Goal: Task Accomplishment & Management: Manage account settings

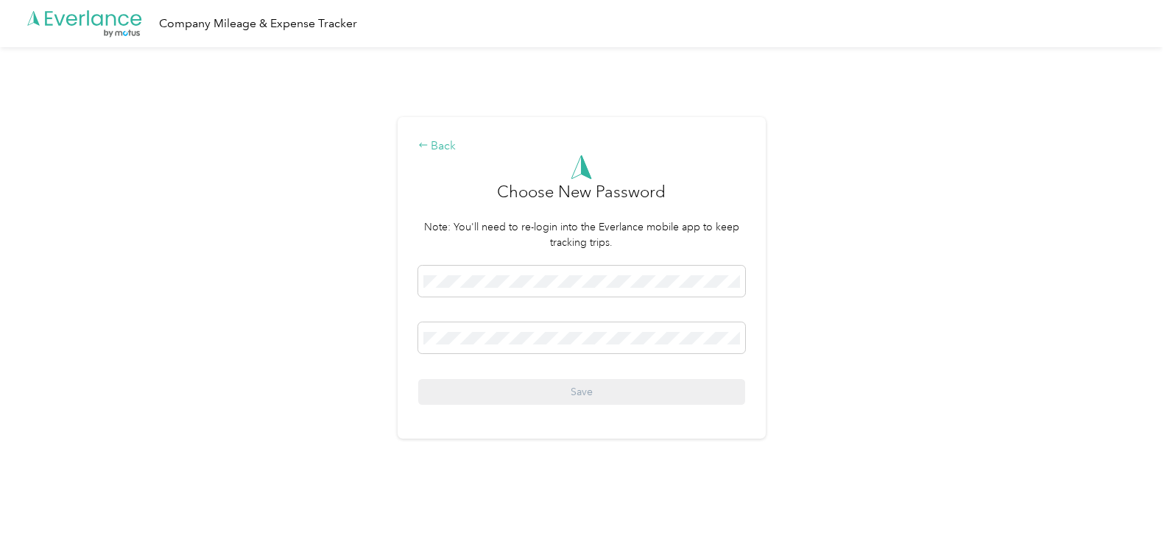
click at [445, 146] on div "Back" at bounding box center [581, 147] width 327 height 18
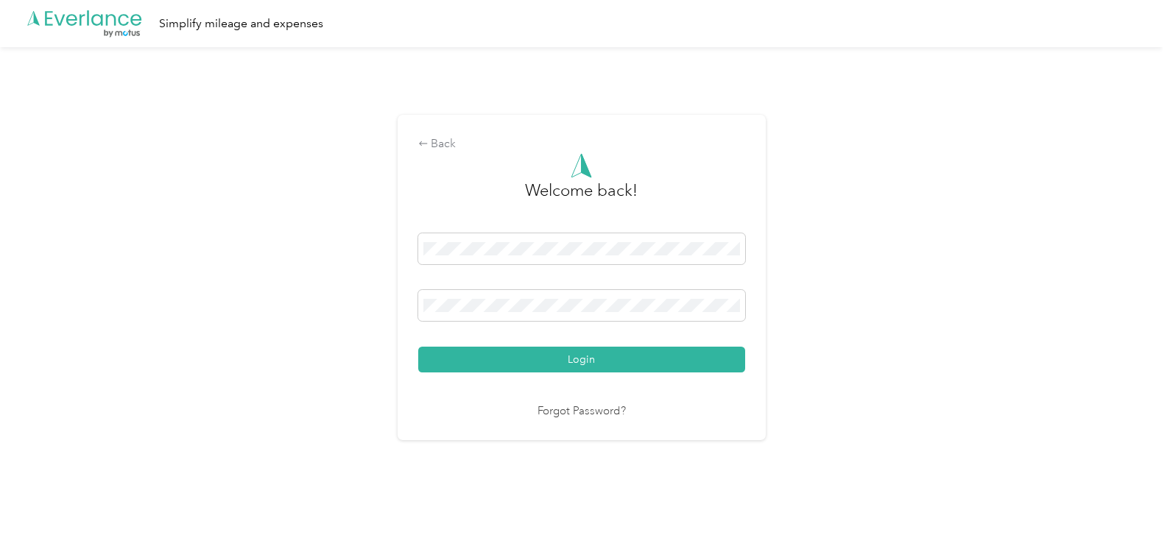
click at [561, 358] on button "Login" at bounding box center [581, 360] width 327 height 26
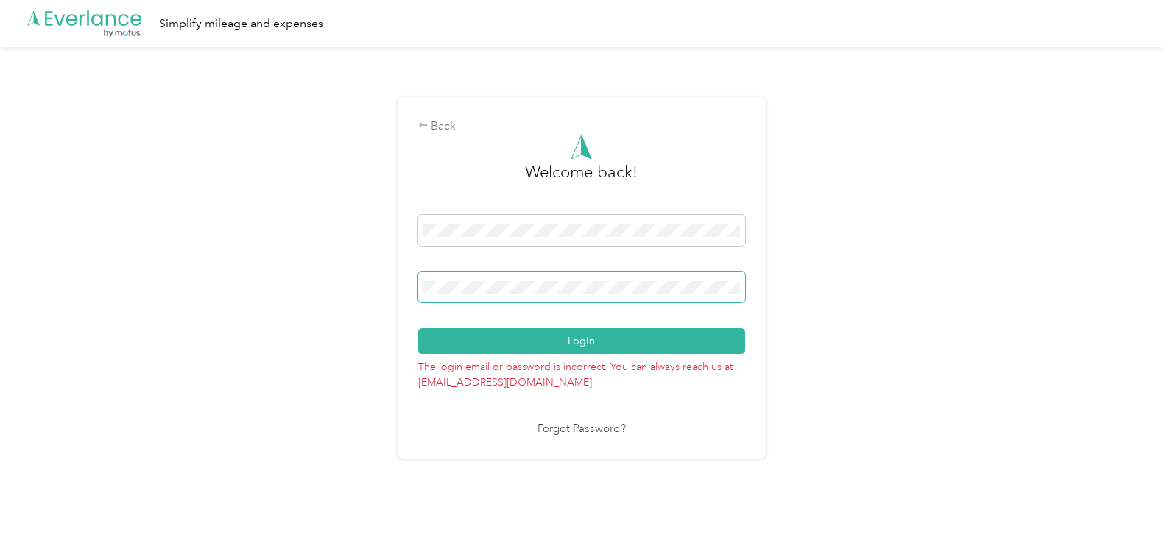
click at [545, 294] on span at bounding box center [581, 287] width 327 height 31
click at [571, 342] on button "Login" at bounding box center [581, 341] width 327 height 26
click at [434, 126] on div "Back" at bounding box center [581, 127] width 327 height 18
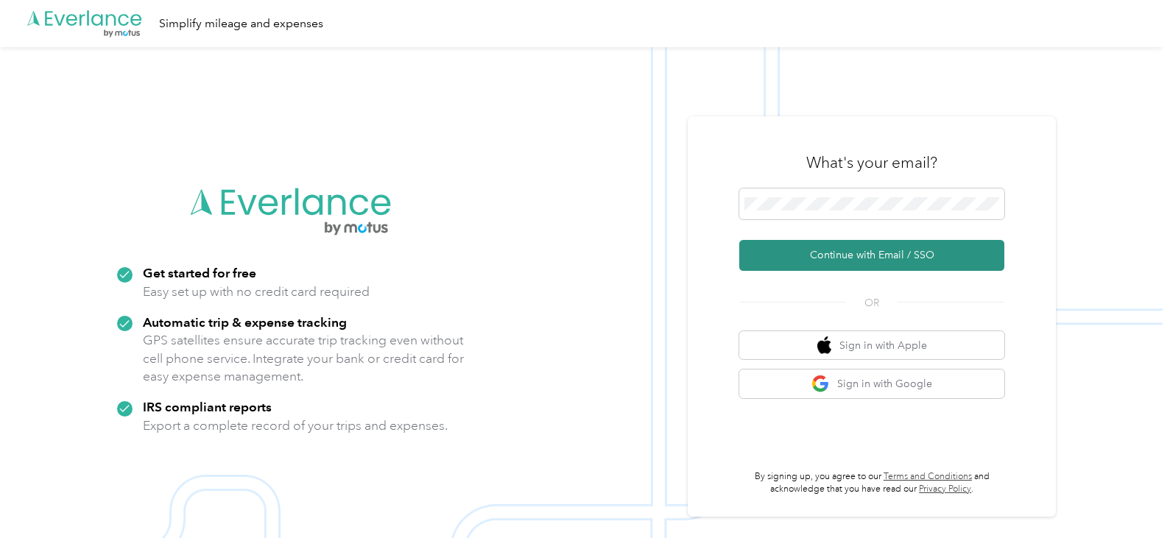
click at [901, 255] on button "Continue with Email / SSO" at bounding box center [871, 255] width 265 height 31
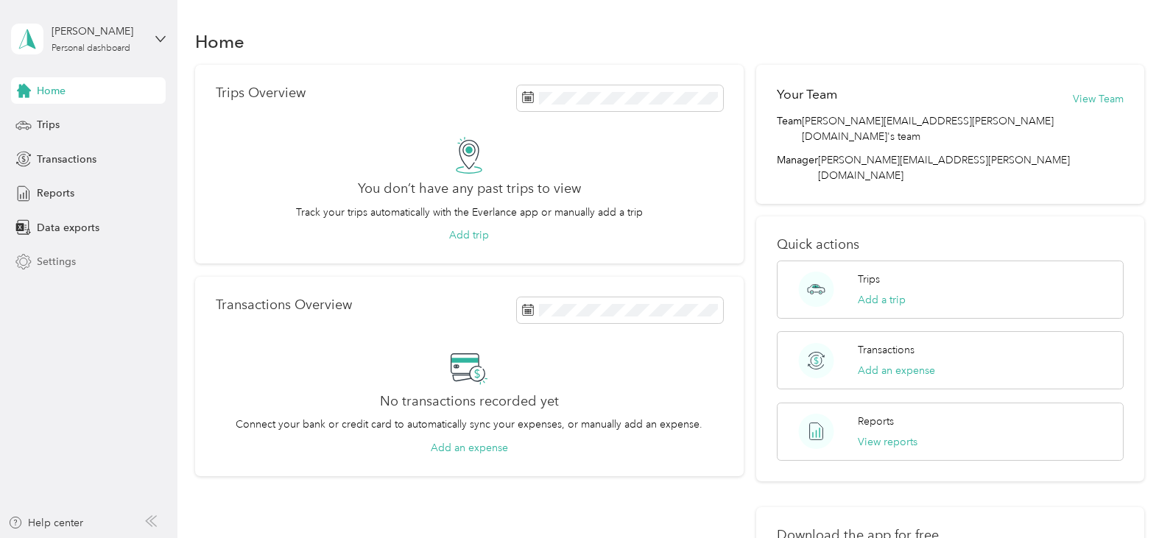
click at [46, 259] on span "Settings" at bounding box center [56, 261] width 39 height 15
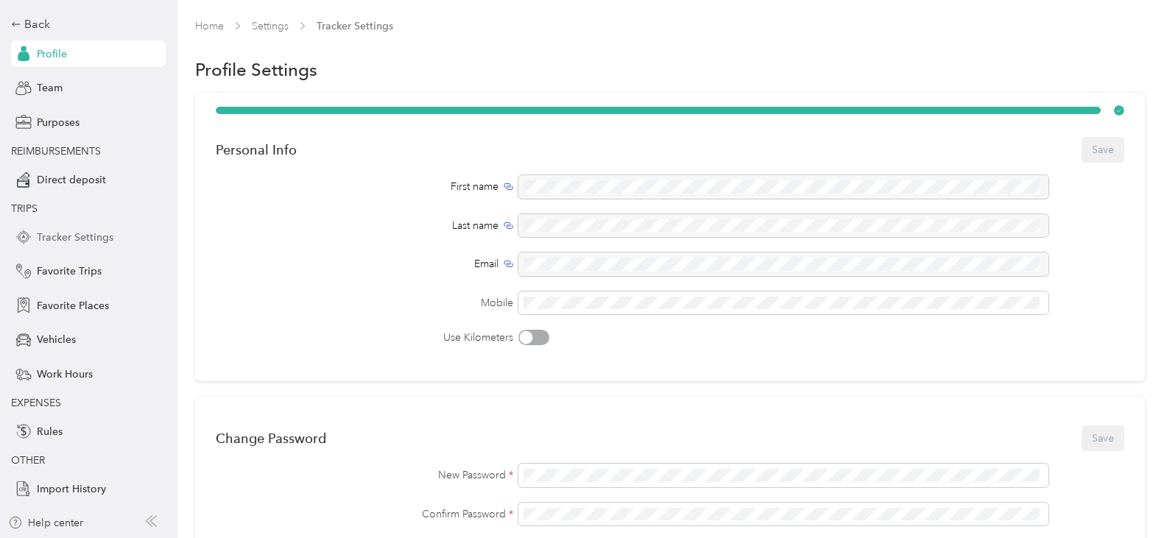
click at [85, 235] on span "Tracker Settings" at bounding box center [75, 237] width 77 height 15
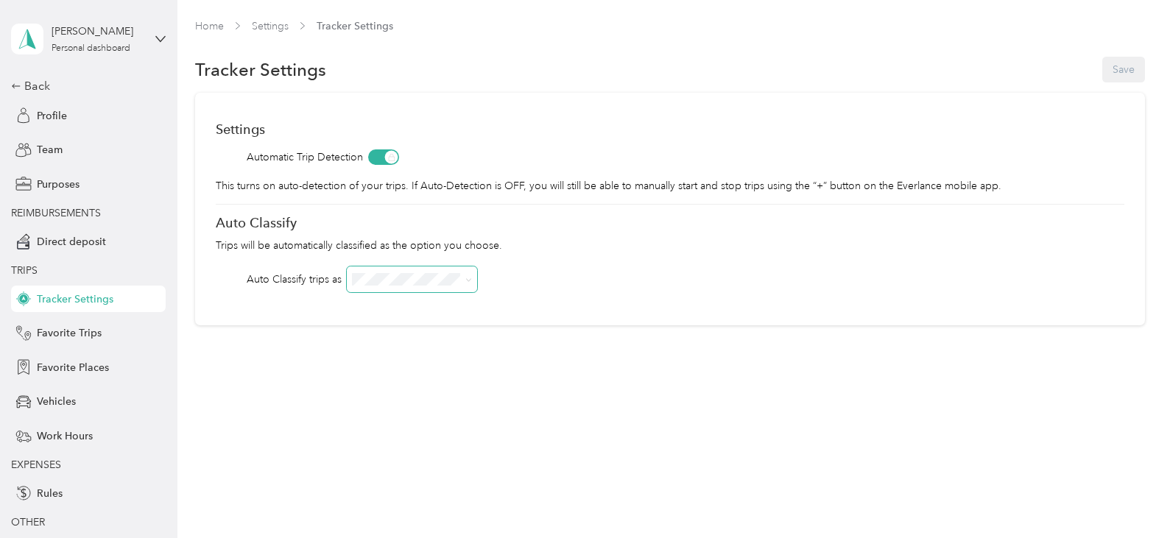
click at [470, 282] on icon at bounding box center [468, 280] width 7 height 7
click at [467, 282] on icon at bounding box center [468, 280] width 7 height 7
click at [474, 282] on span at bounding box center [412, 279] width 130 height 26
click at [469, 279] on icon at bounding box center [468, 280] width 7 height 7
click at [469, 279] on icon at bounding box center [468, 279] width 4 height 3
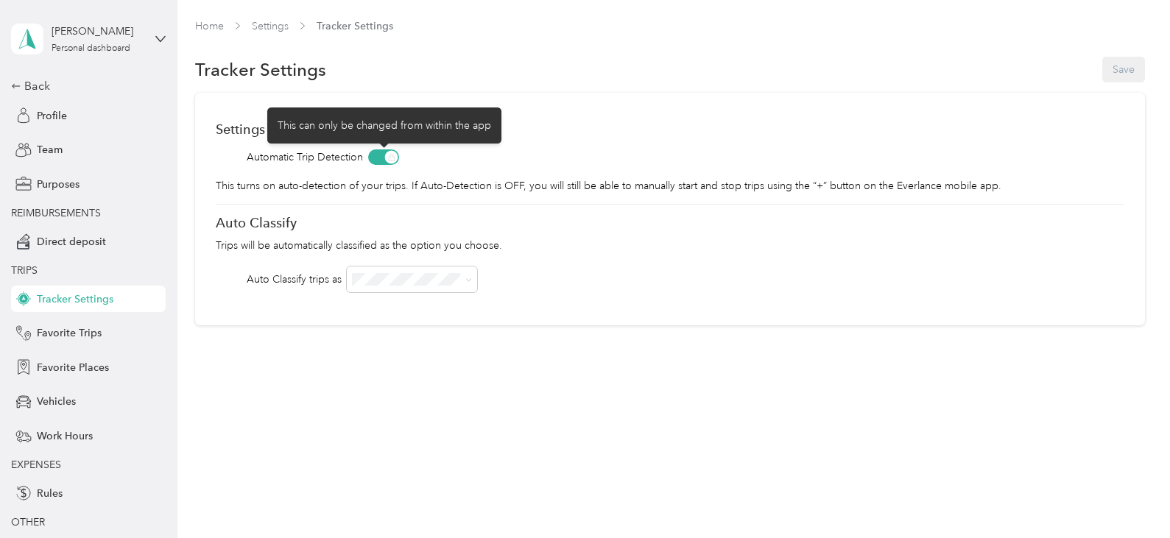
click at [392, 159] on span at bounding box center [383, 156] width 31 height 15
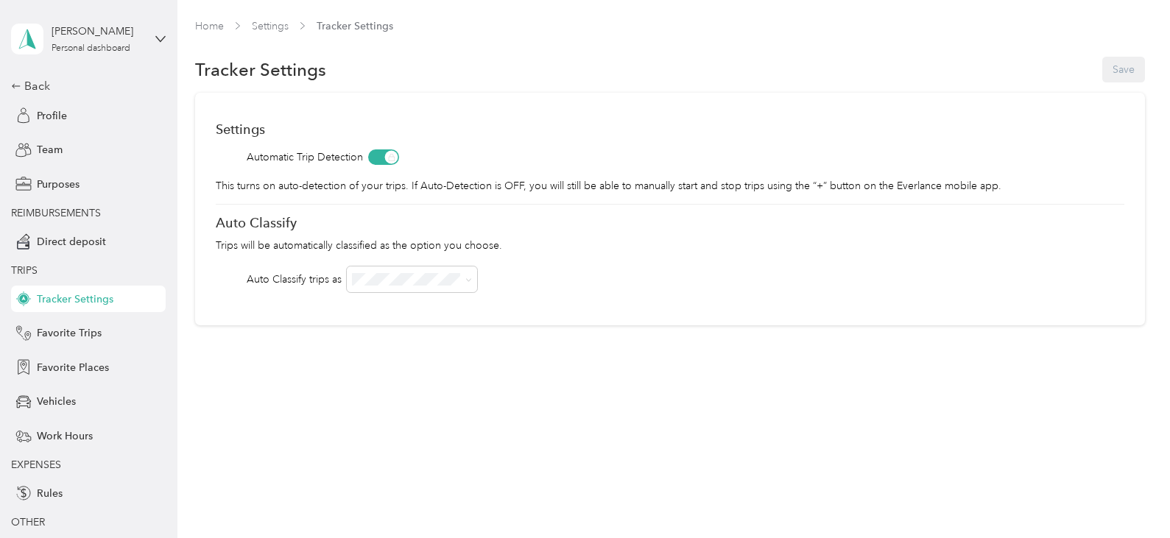
click at [98, 300] on span "Tracker Settings" at bounding box center [75, 299] width 77 height 15
click at [31, 88] on div "Back" at bounding box center [84, 86] width 147 height 18
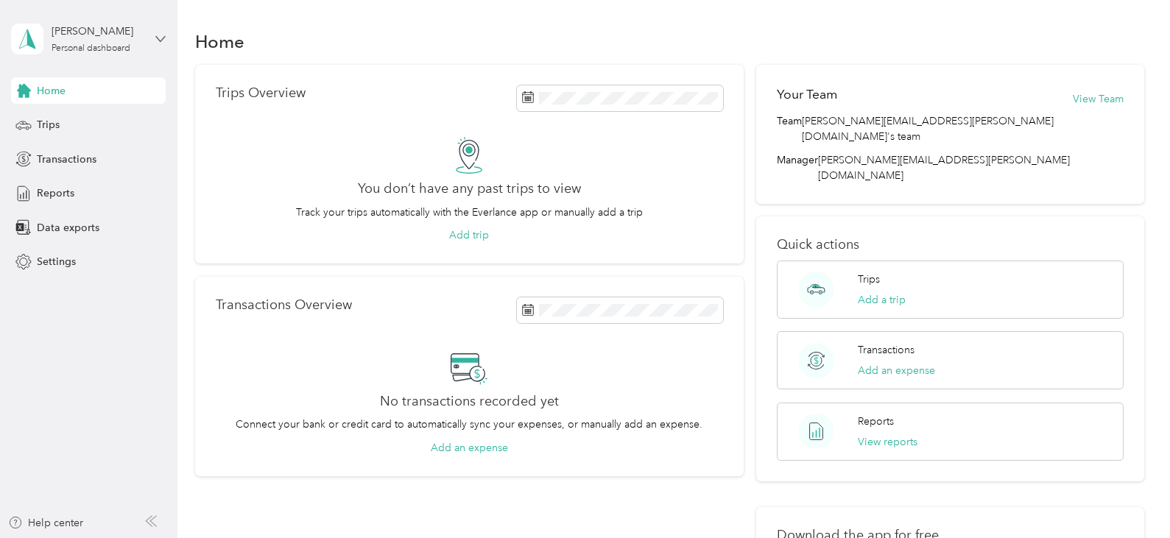
click at [166, 36] on icon at bounding box center [160, 39] width 10 height 10
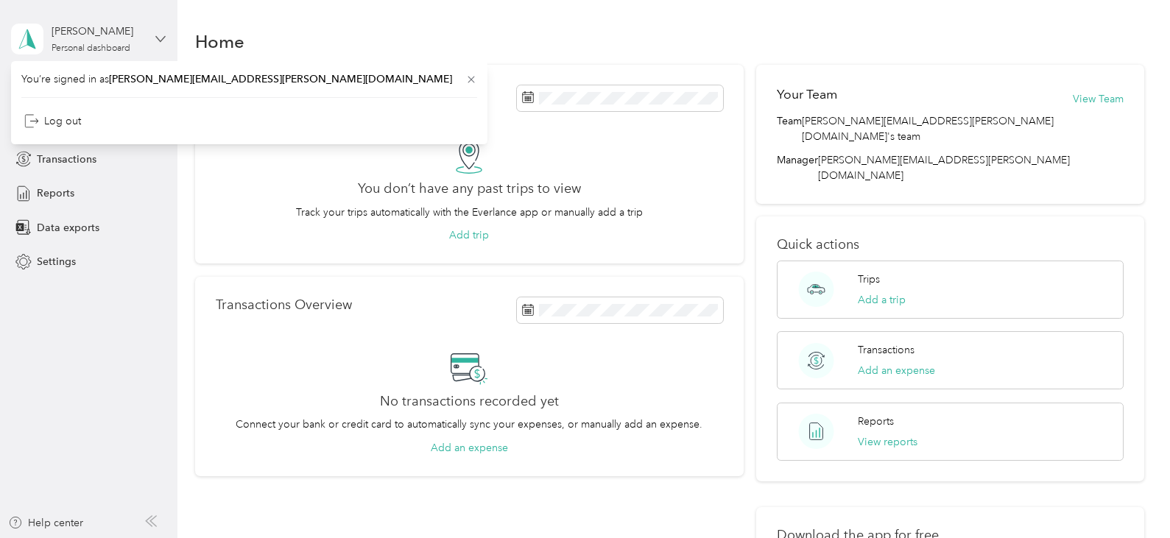
click at [158, 38] on icon at bounding box center [160, 39] width 10 height 10
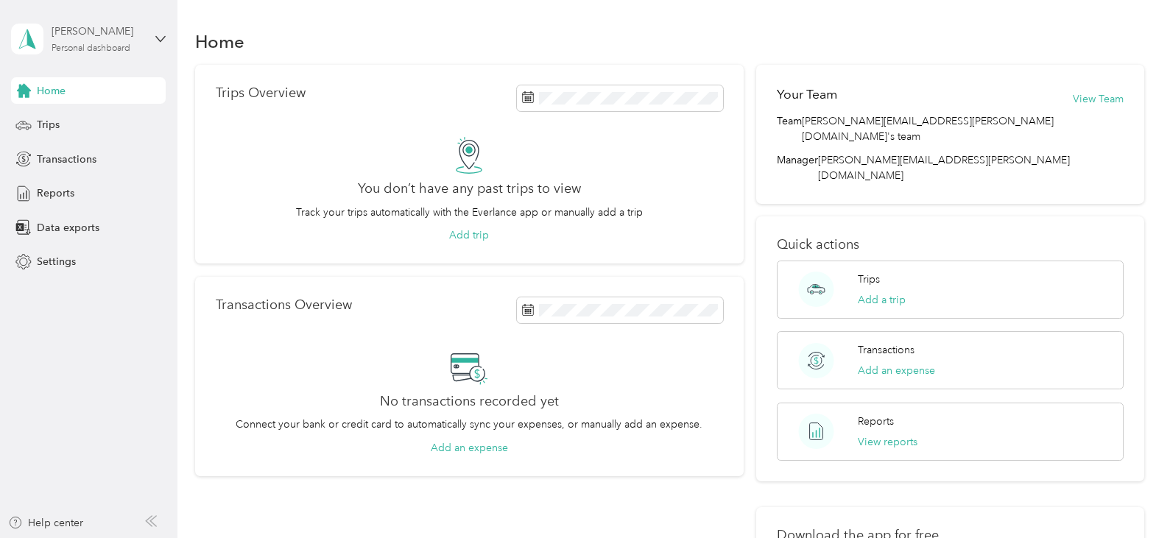
click at [98, 46] on div "Personal dashboard" at bounding box center [91, 48] width 79 height 9
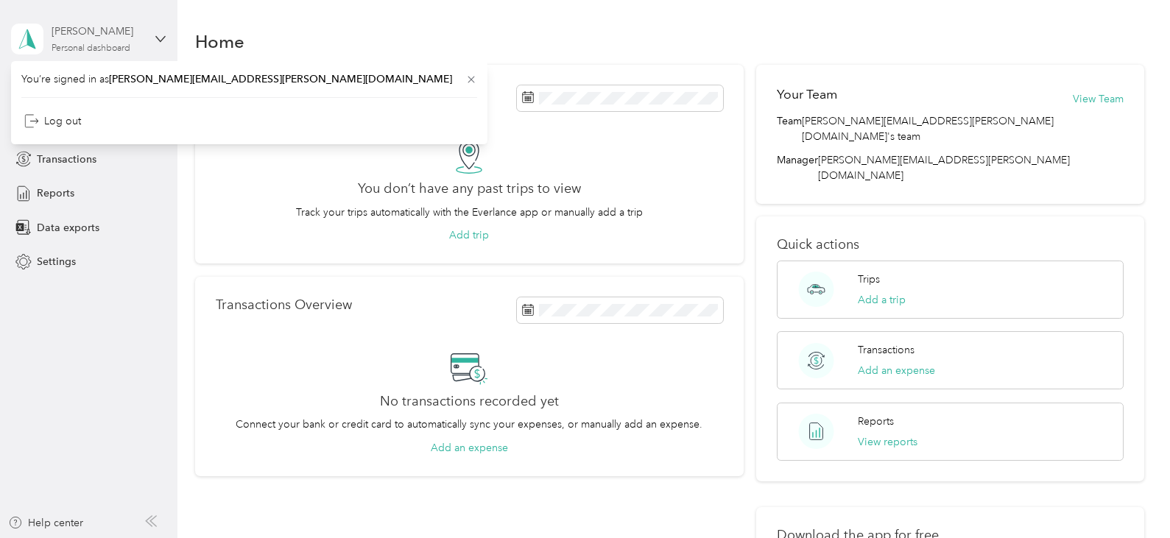
click at [98, 46] on div "Personal dashboard" at bounding box center [91, 48] width 79 height 9
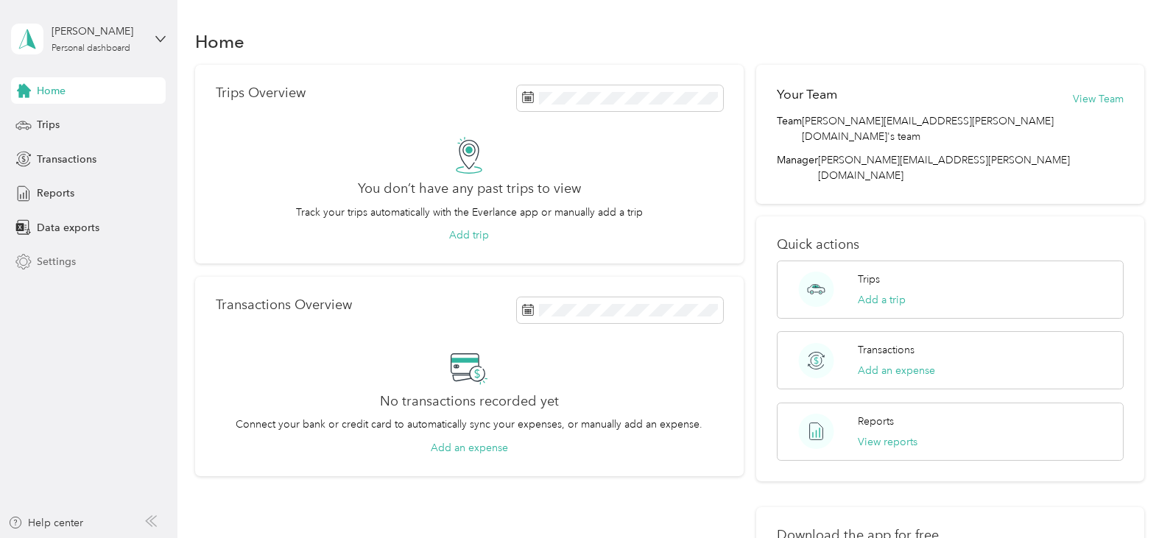
click at [64, 261] on span "Settings" at bounding box center [56, 261] width 39 height 15
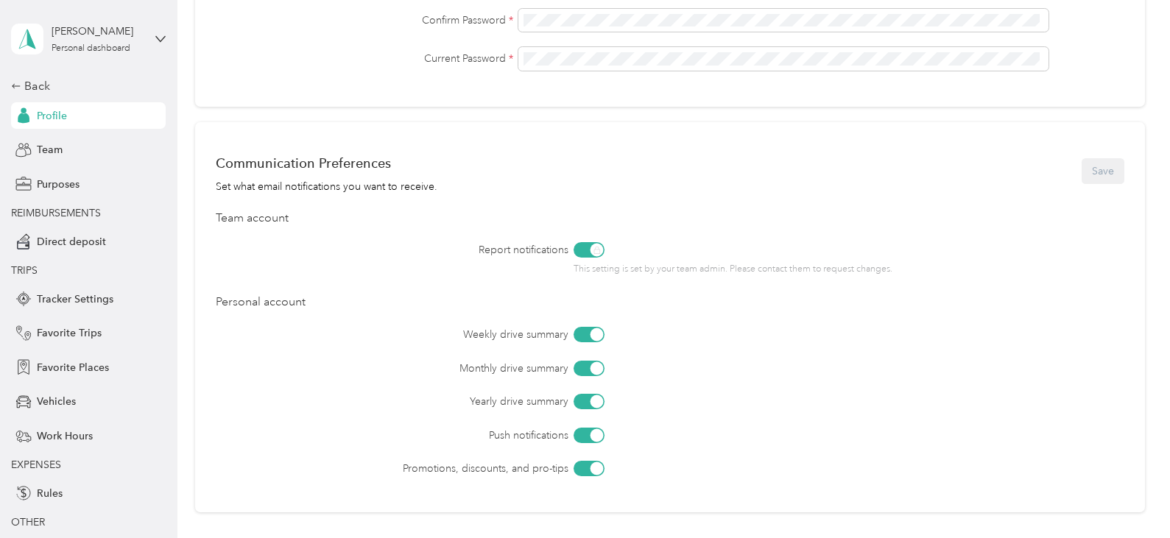
scroll to position [515, 0]
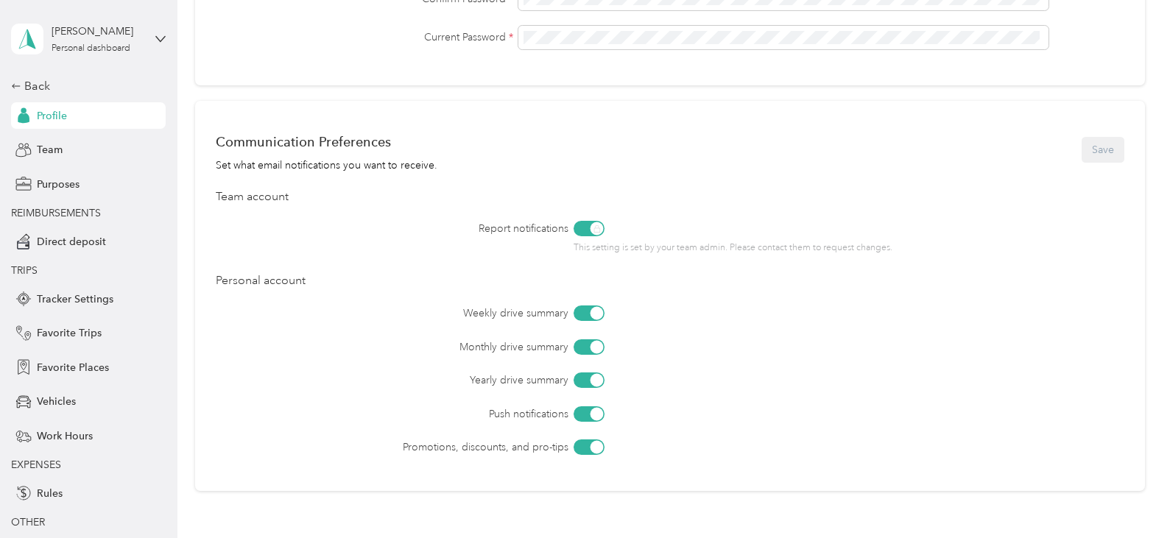
click at [595, 319] on div at bounding box center [596, 313] width 13 height 13
click at [598, 345] on div at bounding box center [596, 346] width 13 height 13
click at [598, 346] on div at bounding box center [588, 346] width 31 height 15
click at [591, 314] on div at bounding box center [588, 312] width 31 height 15
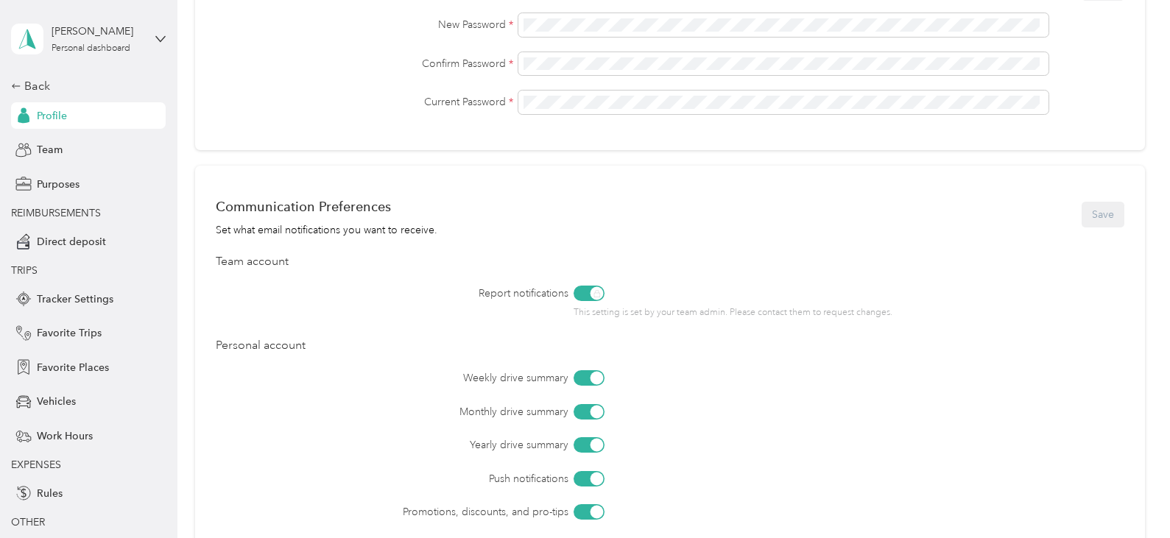
scroll to position [74, 0]
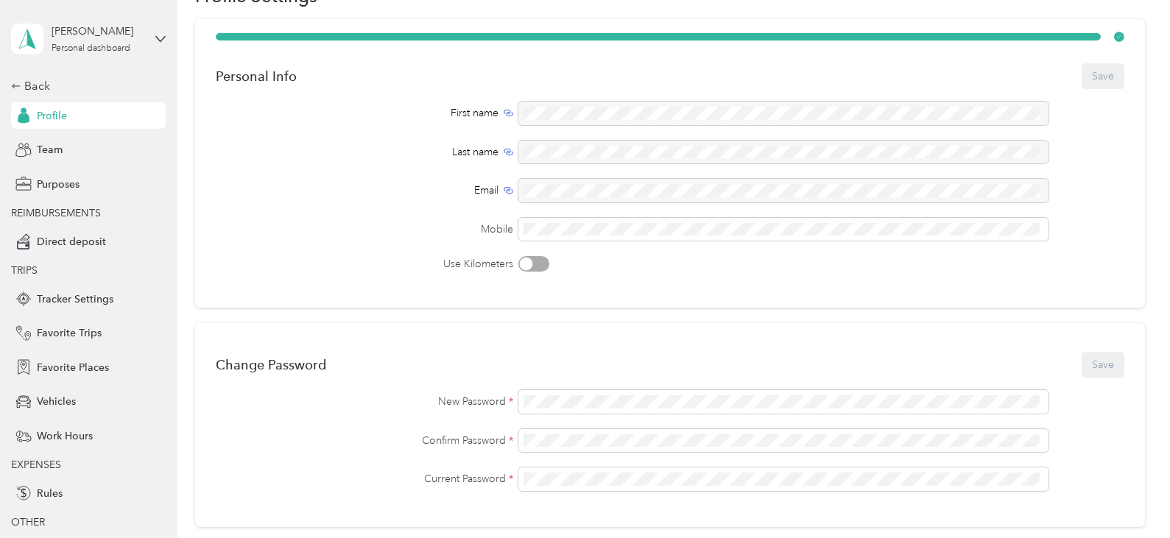
click at [1096, 365] on div "Change Password Save" at bounding box center [670, 364] width 908 height 31
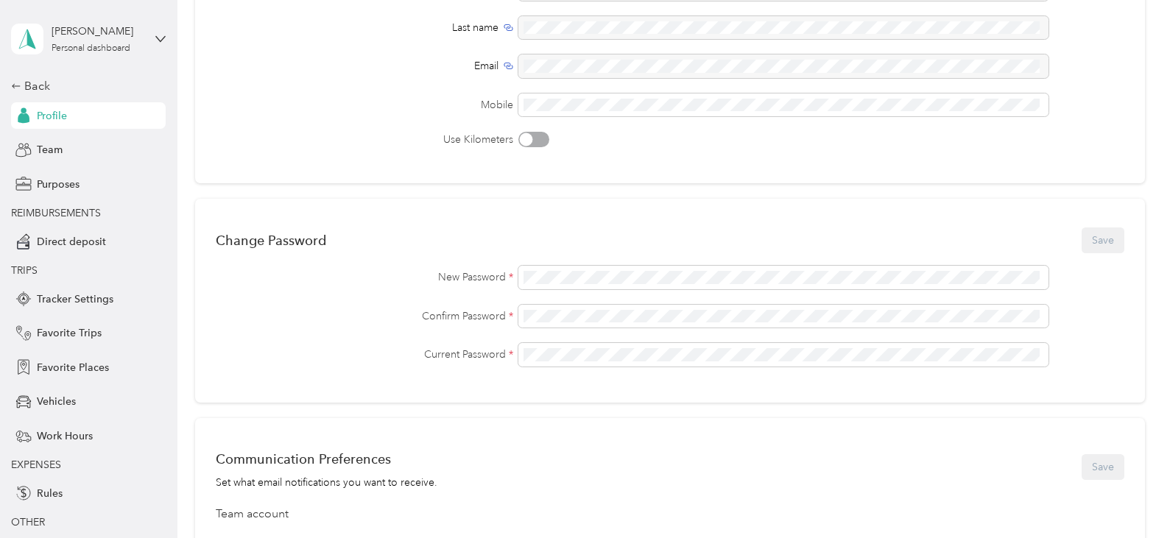
scroll to position [47, 0]
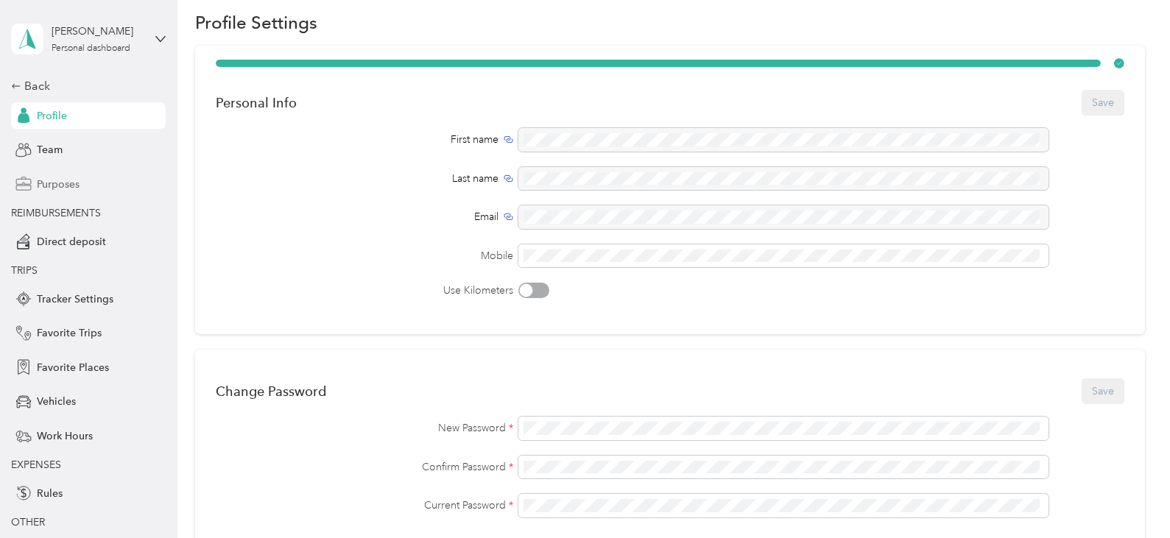
click at [49, 188] on span "Purposes" at bounding box center [58, 184] width 43 height 15
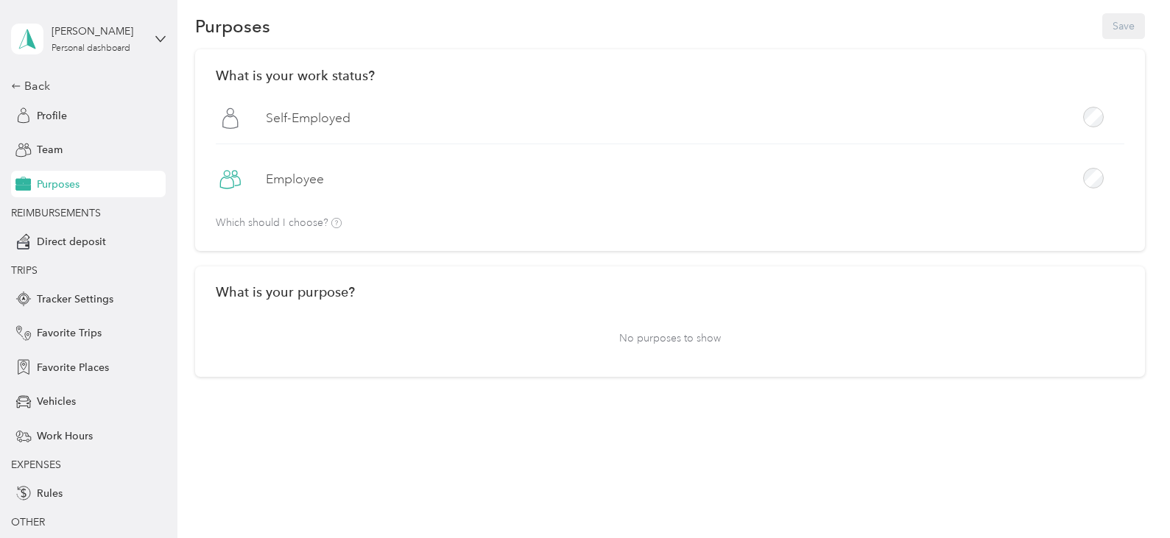
scroll to position [47, 0]
click at [44, 241] on span "Direct deposit" at bounding box center [71, 241] width 69 height 15
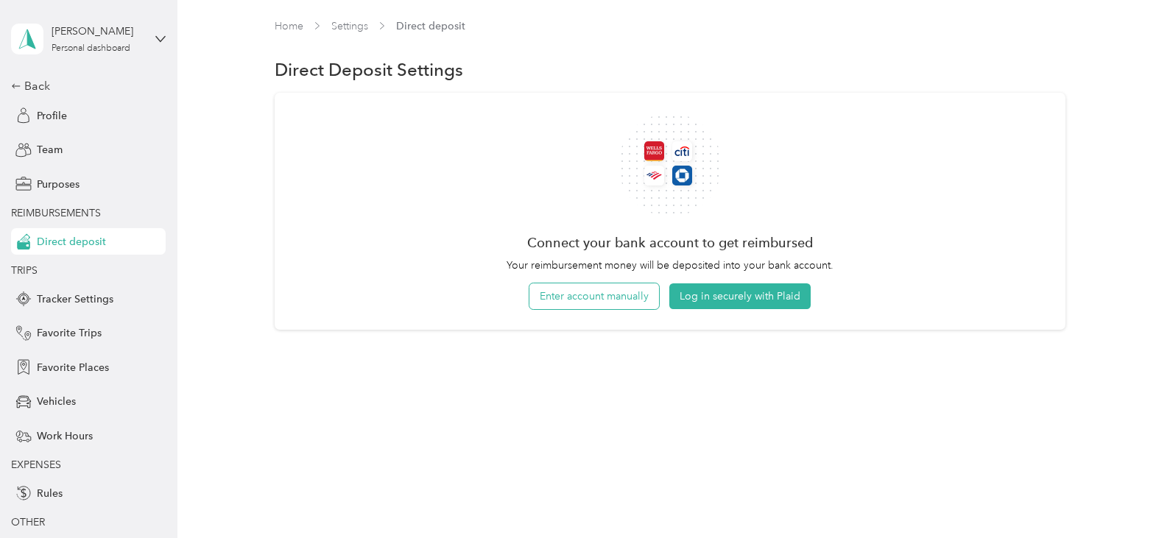
click at [597, 296] on button "Enter account manually" at bounding box center [594, 296] width 130 height 26
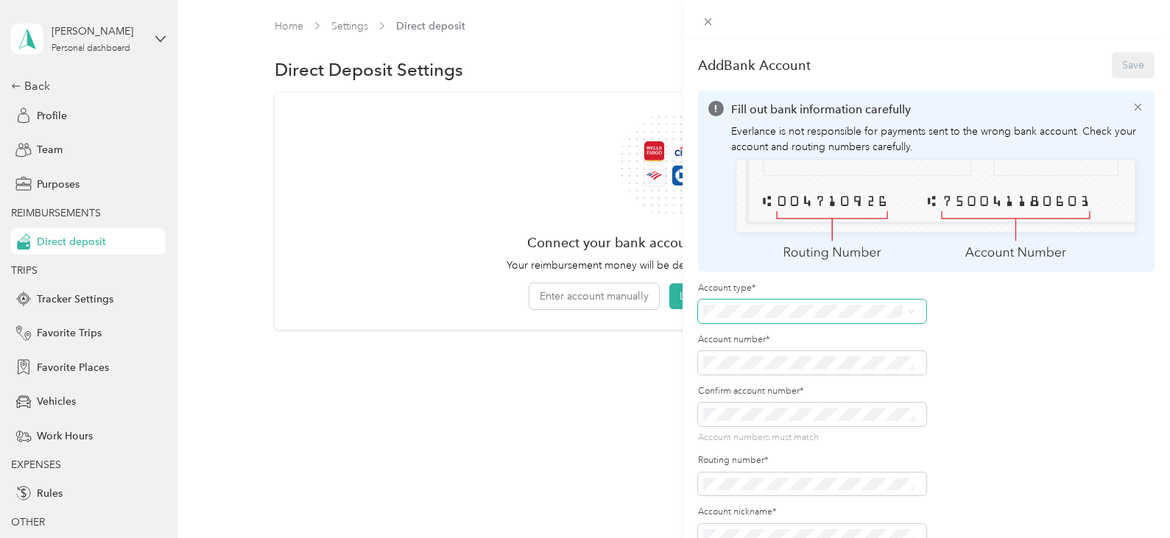
click at [911, 308] on icon at bounding box center [911, 311] width 7 height 7
click at [753, 330] on div "Checking" at bounding box center [809, 331] width 202 height 15
click at [766, 419] on span at bounding box center [812, 415] width 228 height 24
click at [1115, 61] on button "Save" at bounding box center [1133, 65] width 43 height 26
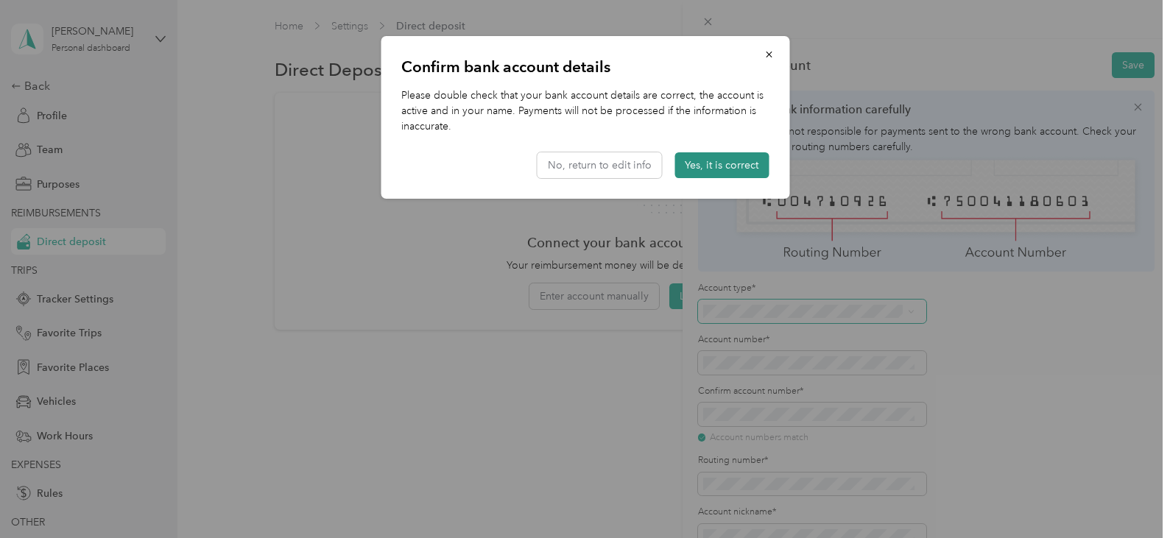
click at [742, 163] on button "Yes, it is correct" at bounding box center [721, 165] width 94 height 26
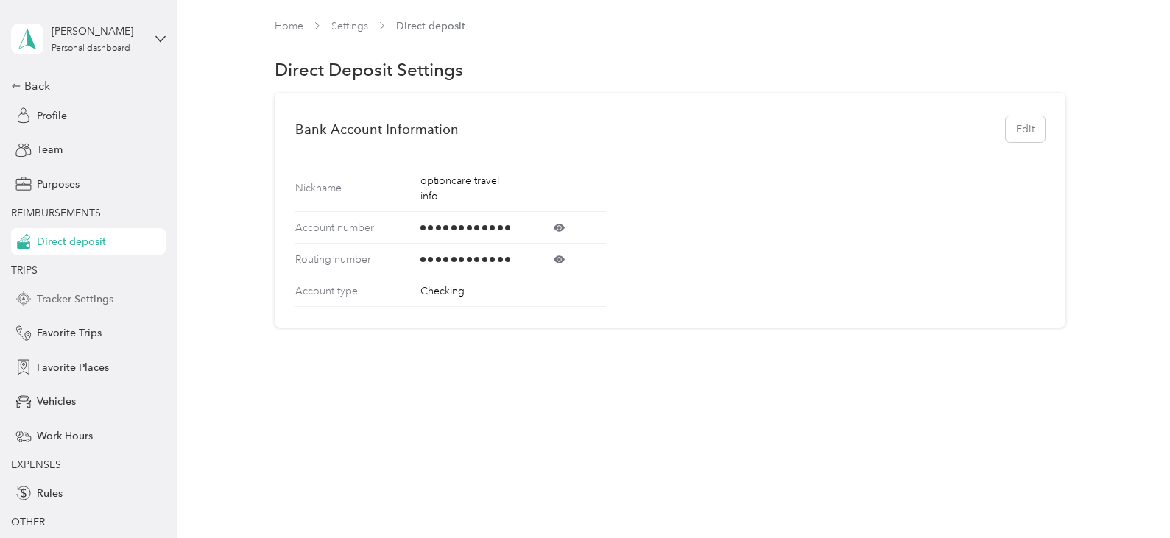
click at [69, 305] on span "Tracker Settings" at bounding box center [75, 299] width 77 height 15
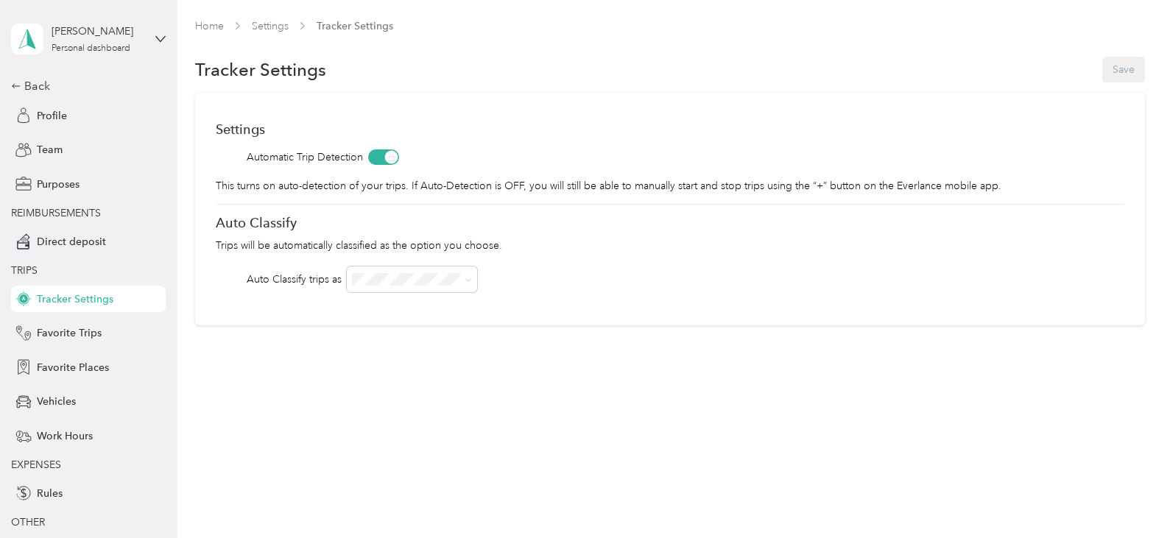
click at [293, 77] on h1 "Tracker Settings" at bounding box center [260, 69] width 131 height 15
click at [1126, 74] on div "Tracker Settings Save" at bounding box center [669, 69] width 949 height 31
click at [54, 331] on span "Favorite Trips" at bounding box center [69, 332] width 65 height 15
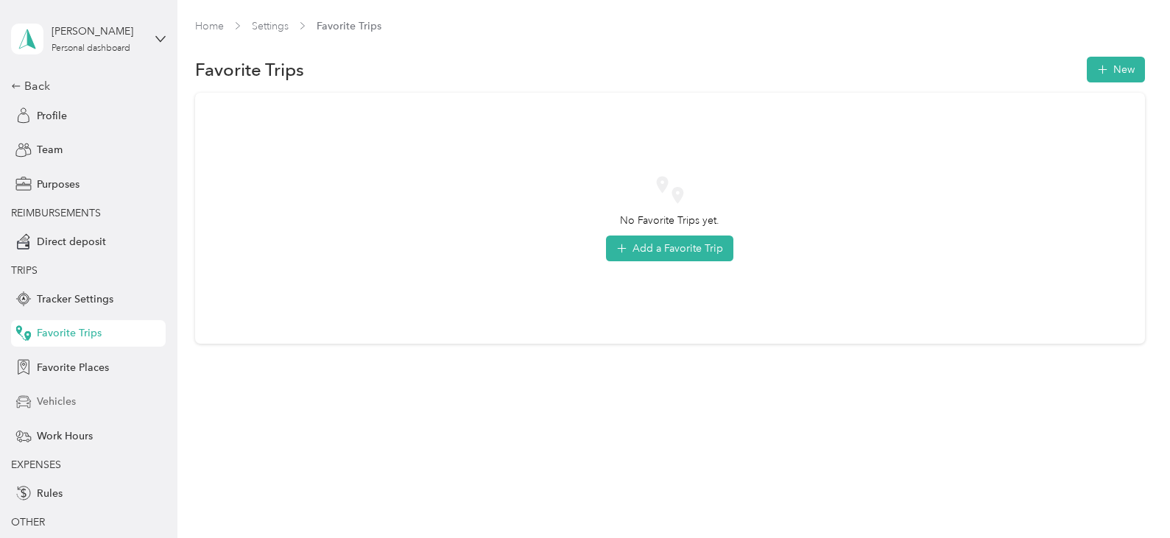
click at [54, 402] on span "Vehicles" at bounding box center [56, 401] width 39 height 15
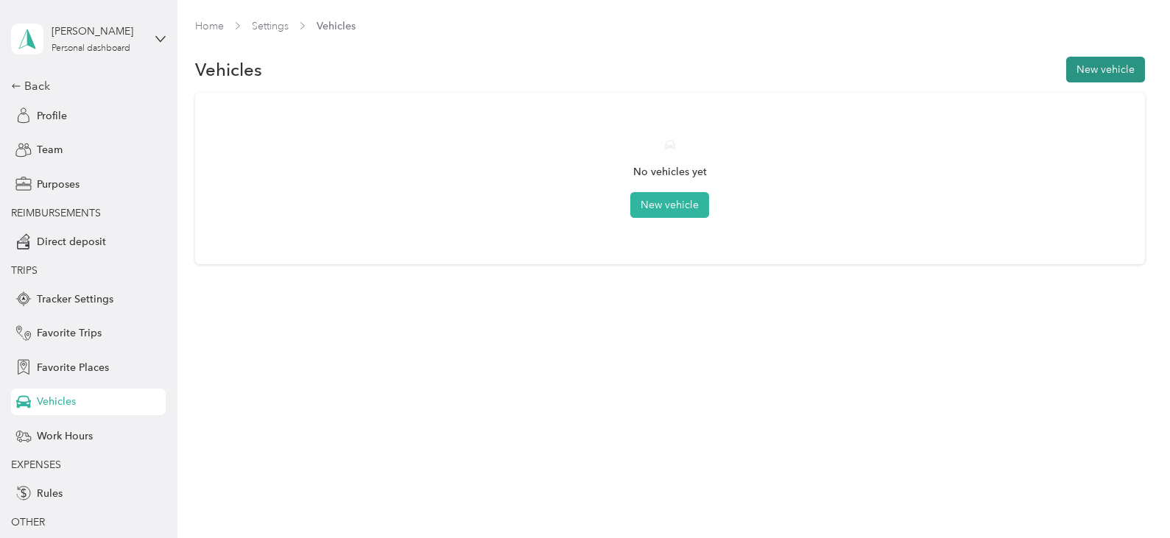
click at [1105, 71] on button "New vehicle" at bounding box center [1105, 70] width 79 height 26
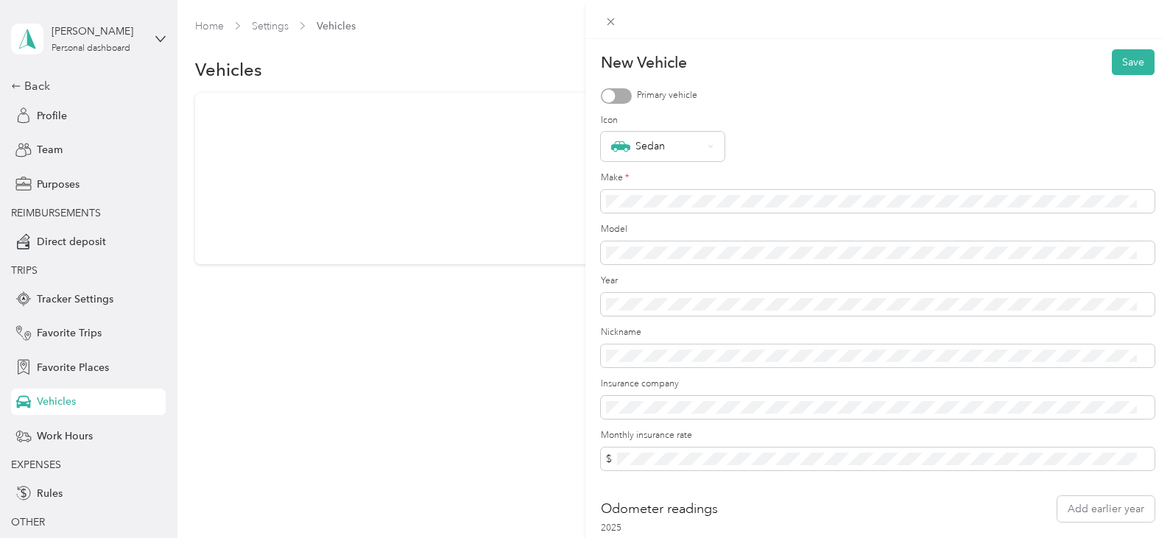
click at [63, 439] on div "New Vehicle Save Primary vehicle Icon Sedan Make * Model Year Nickname Insuranc…" at bounding box center [585, 269] width 1170 height 538
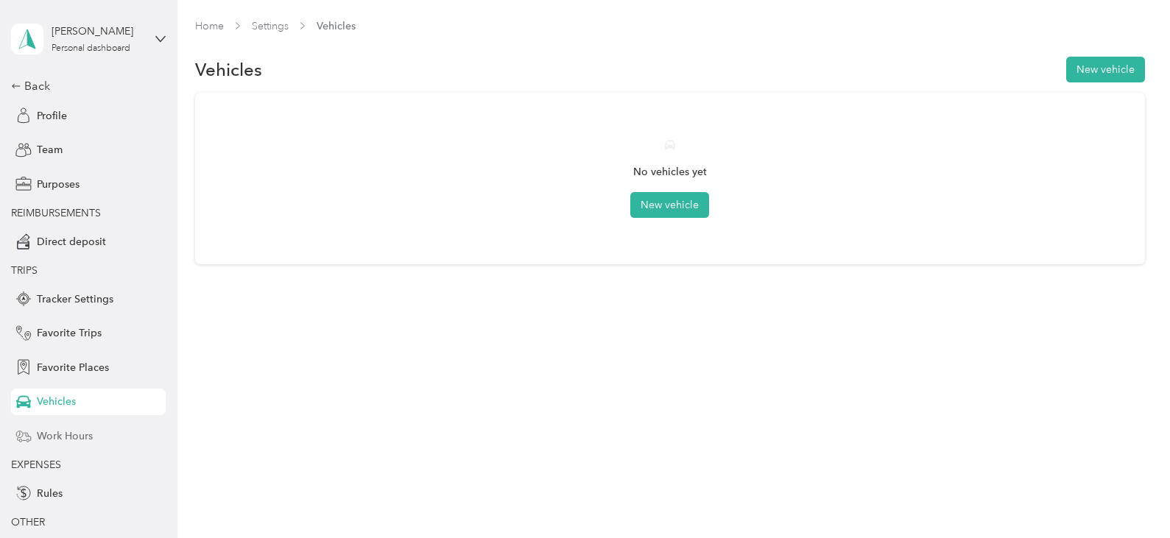
click at [61, 438] on span "Work Hours" at bounding box center [65, 435] width 56 height 15
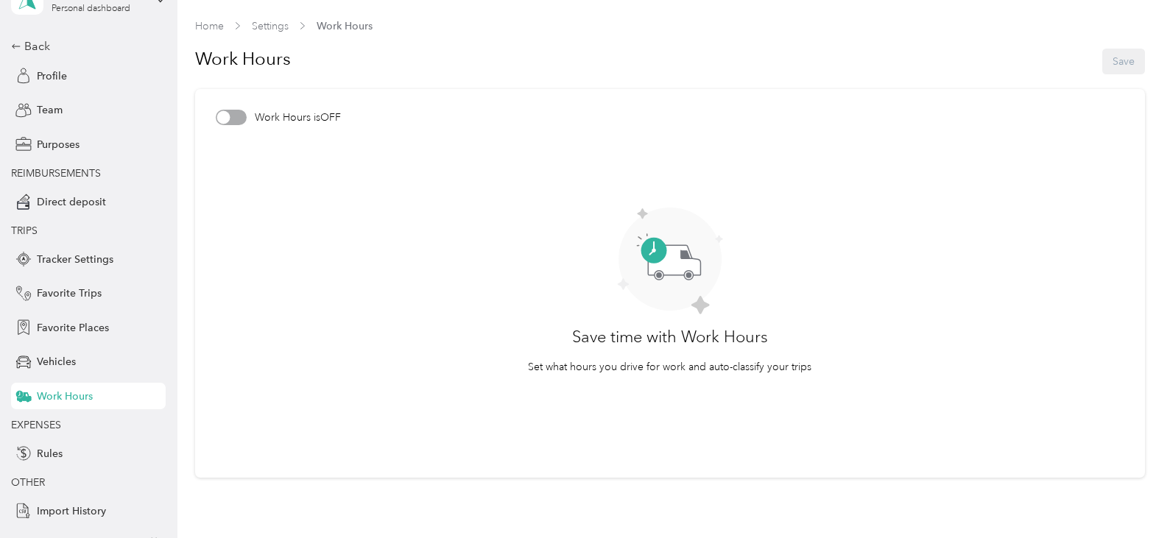
scroll to position [62, 0]
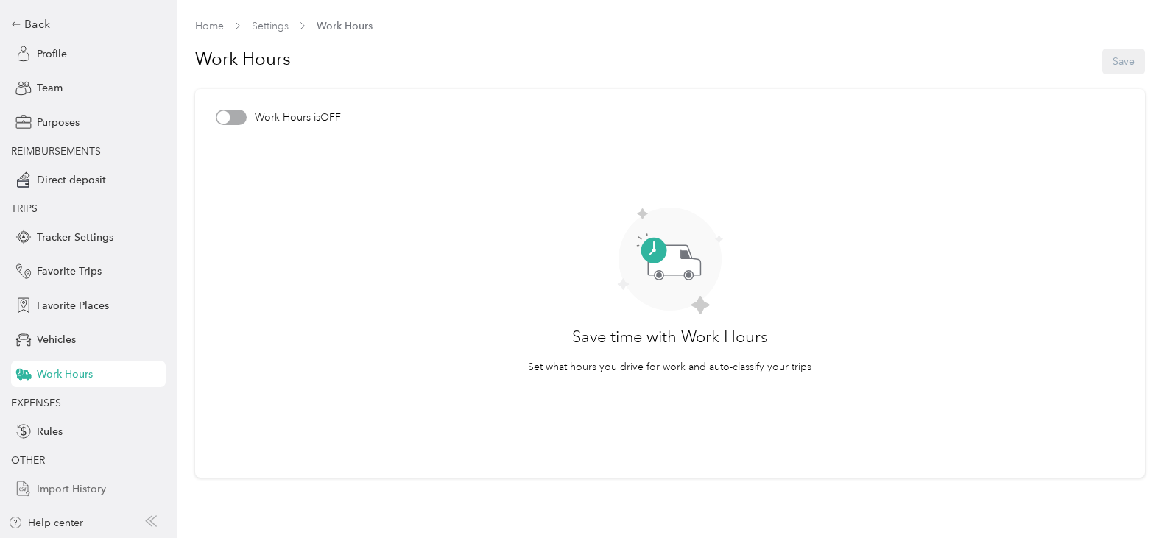
click at [80, 492] on span "Import History" at bounding box center [71, 488] width 69 height 15
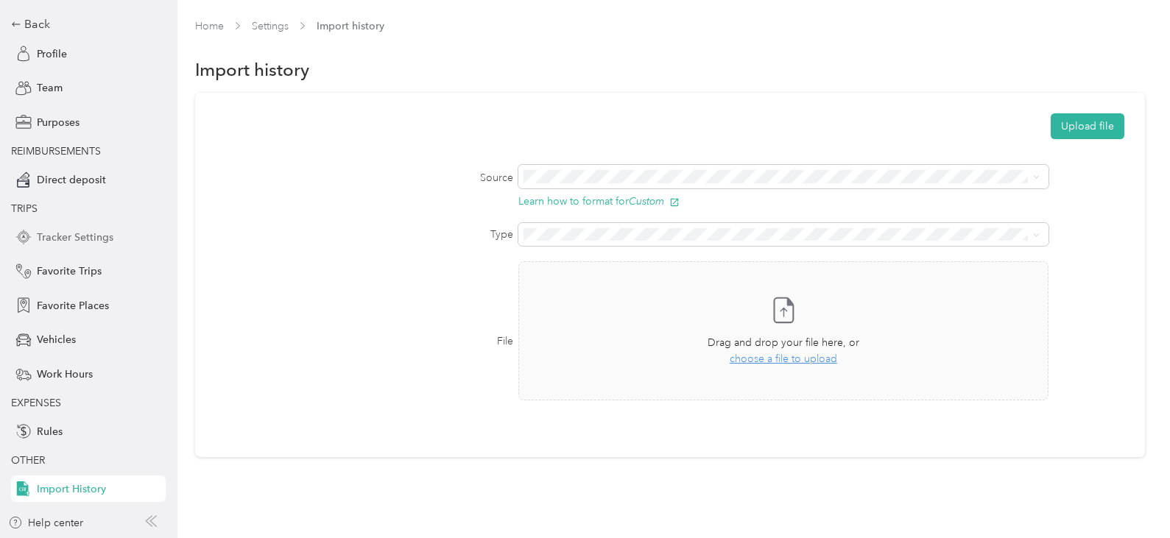
click at [81, 238] on span "Tracker Settings" at bounding box center [75, 237] width 77 height 15
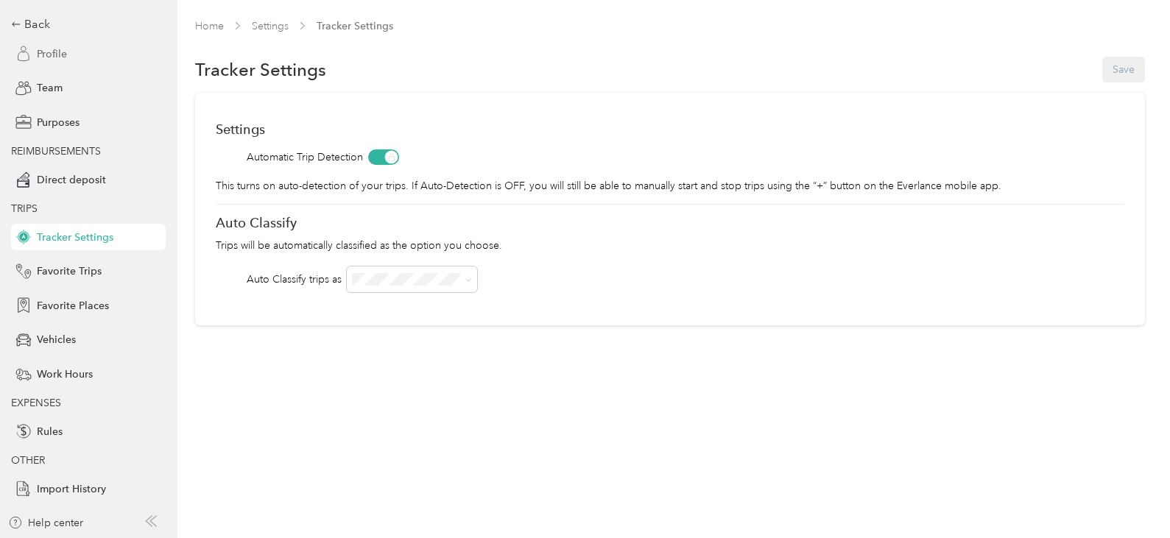
click at [28, 57] on div "Profile" at bounding box center [88, 53] width 155 height 27
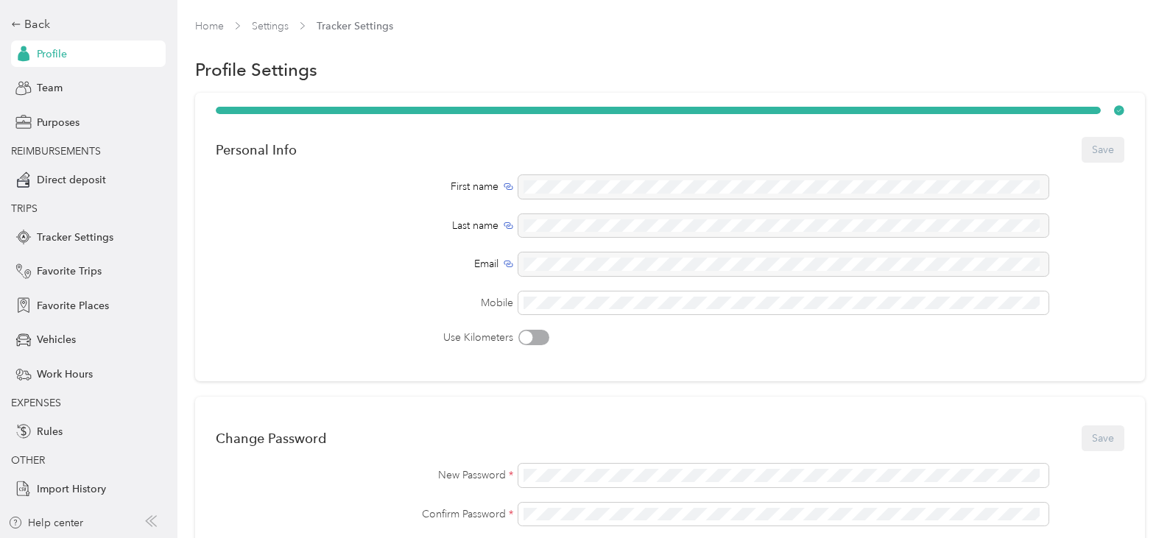
click at [528, 336] on div at bounding box center [526, 337] width 13 height 13
click at [537, 336] on div at bounding box center [541, 337] width 13 height 13
click at [553, 186] on div at bounding box center [783, 187] width 530 height 24
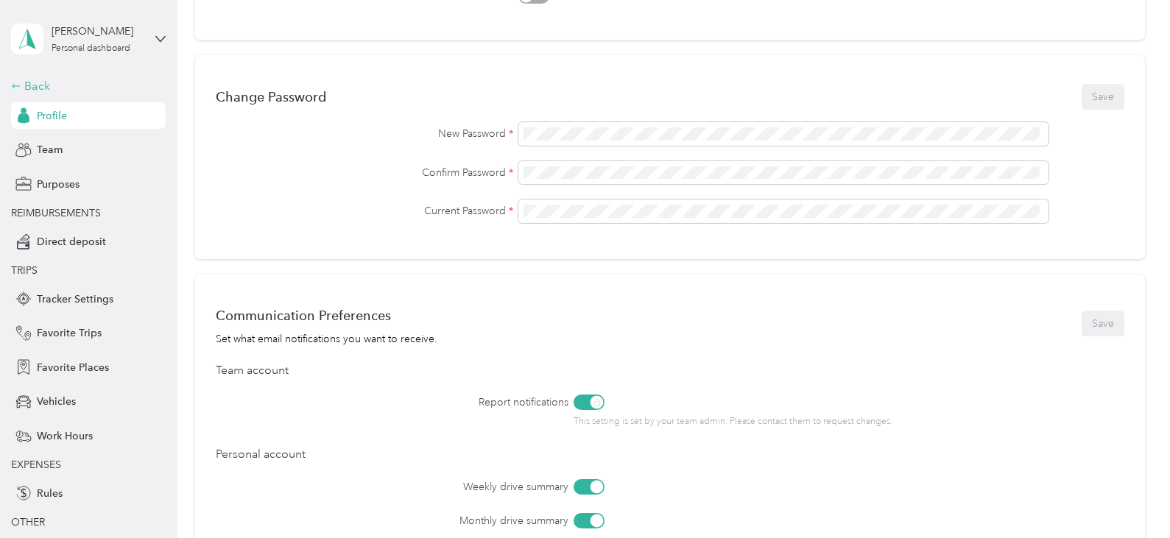
click at [14, 85] on icon at bounding box center [16, 86] width 10 height 10
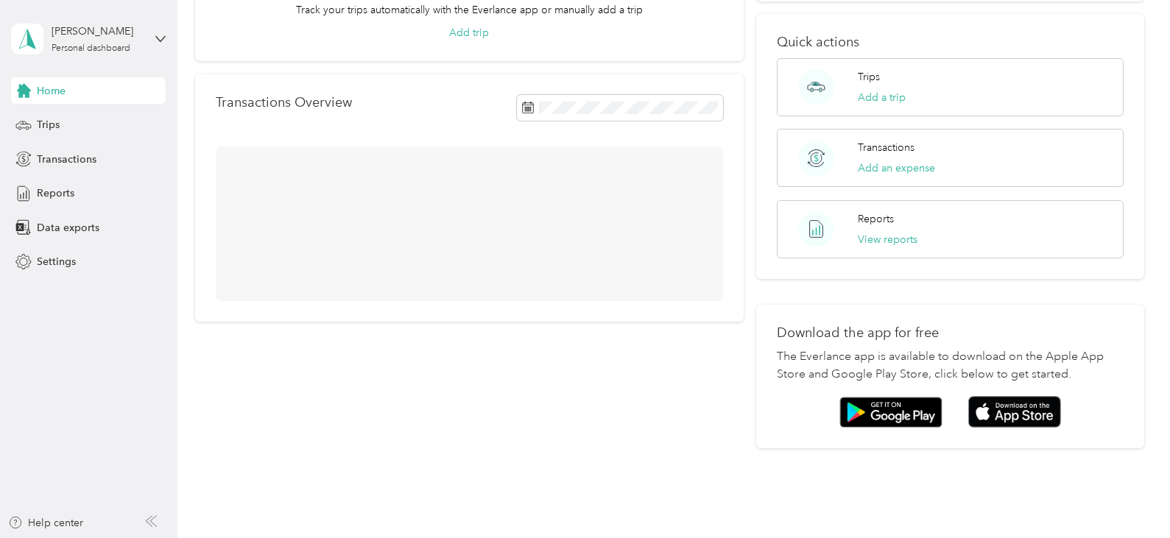
scroll to position [233, 0]
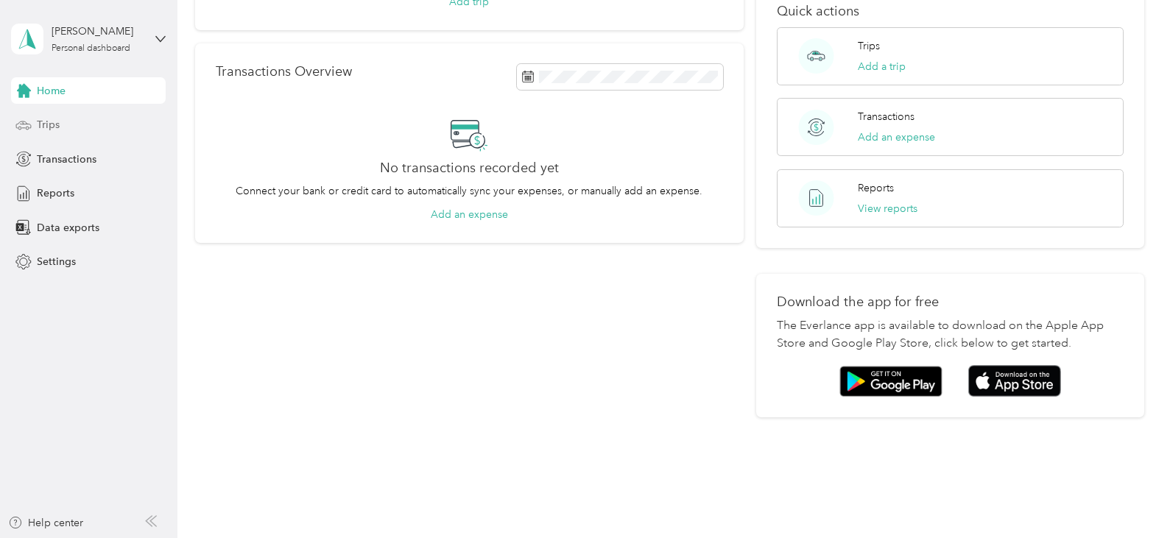
click at [55, 128] on span "Trips" at bounding box center [48, 124] width 23 height 15
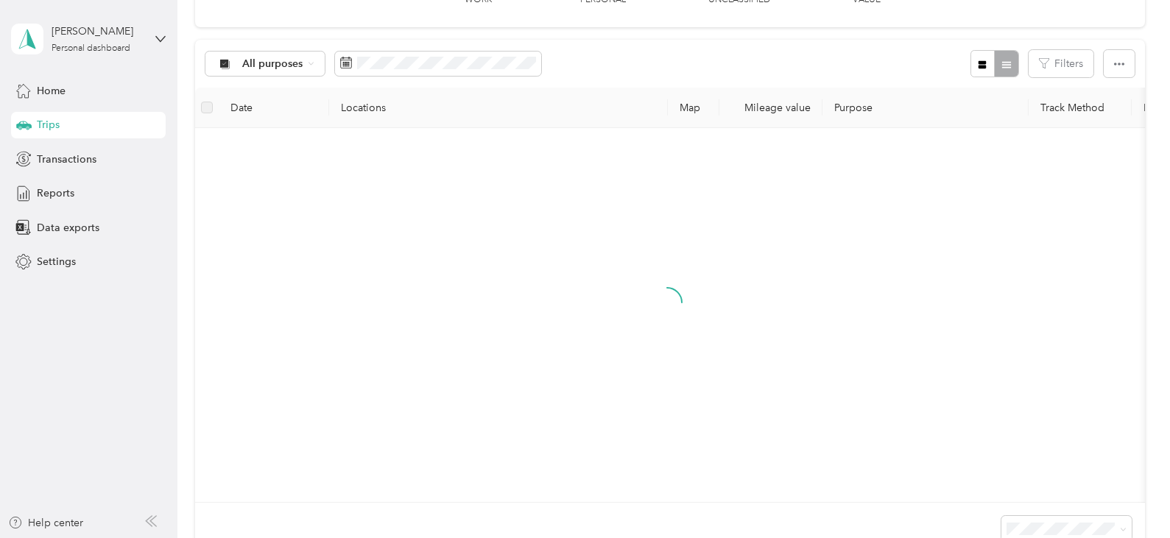
scroll to position [342, 0]
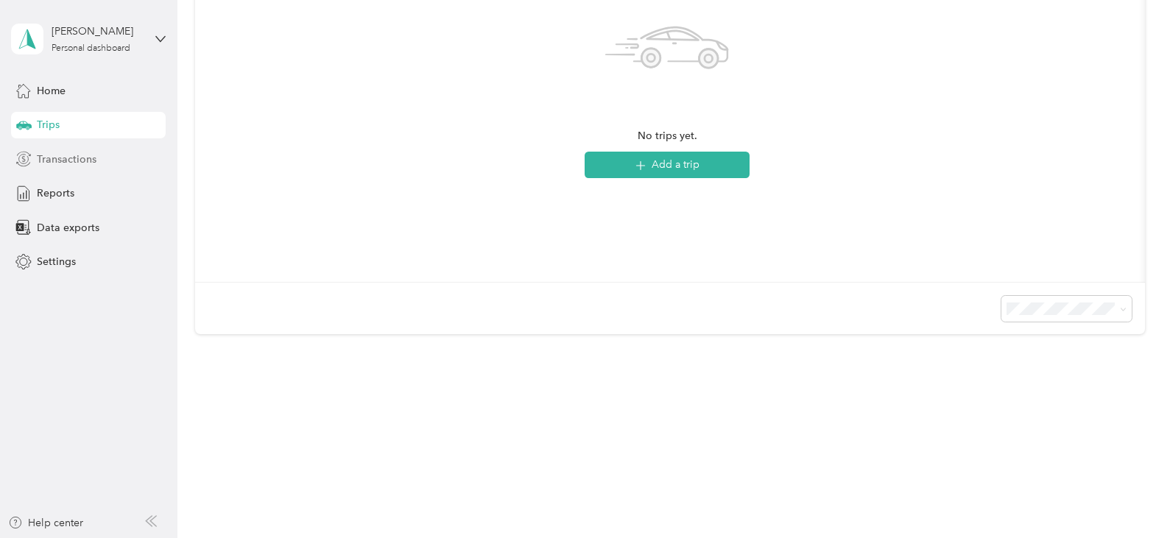
click at [69, 158] on span "Transactions" at bounding box center [67, 159] width 60 height 15
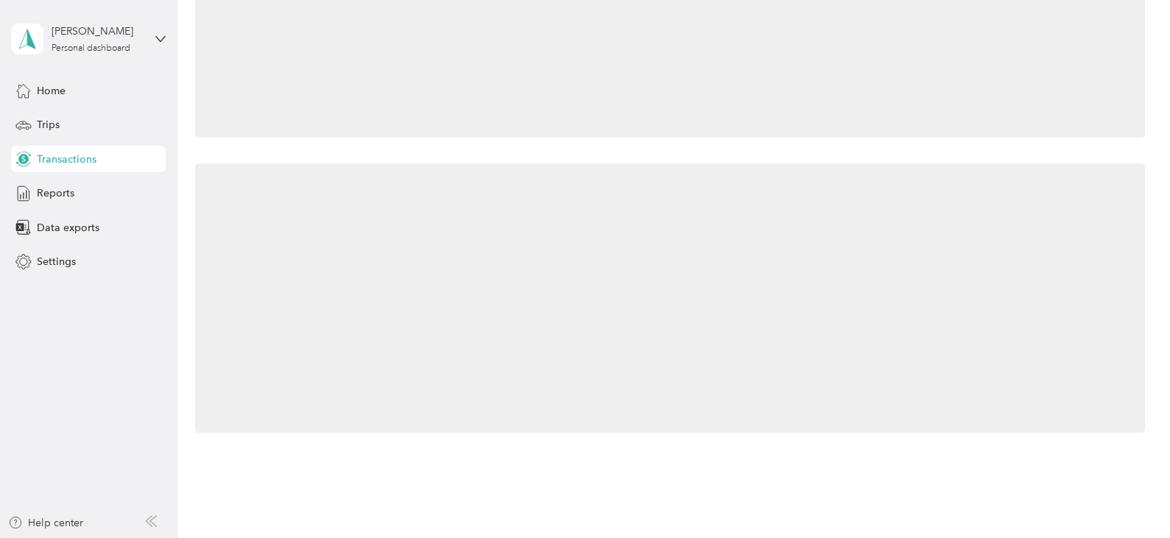
scroll to position [308, 0]
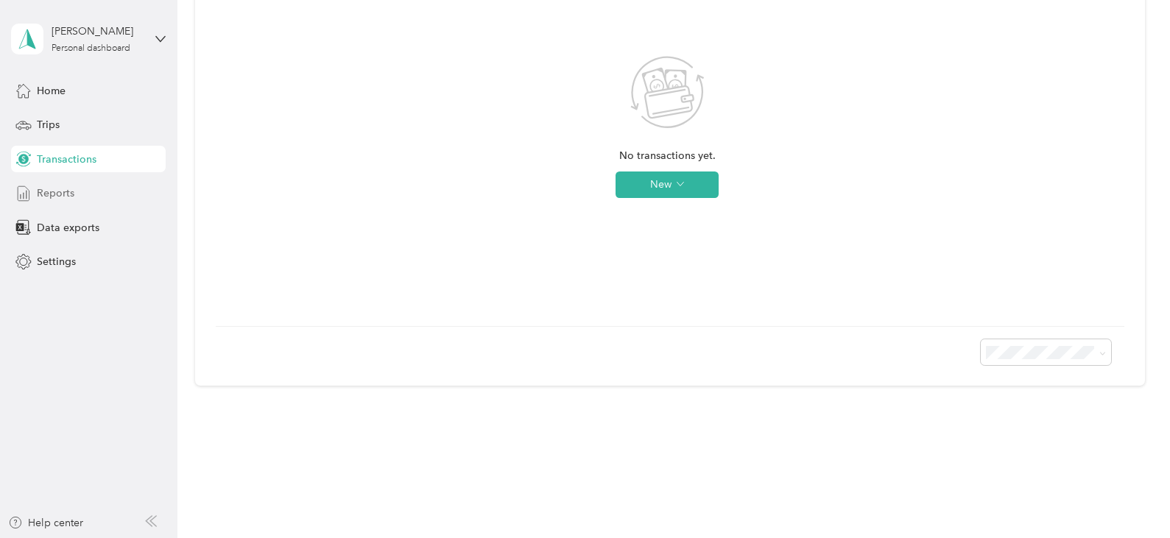
click at [65, 199] on span "Reports" at bounding box center [56, 193] width 38 height 15
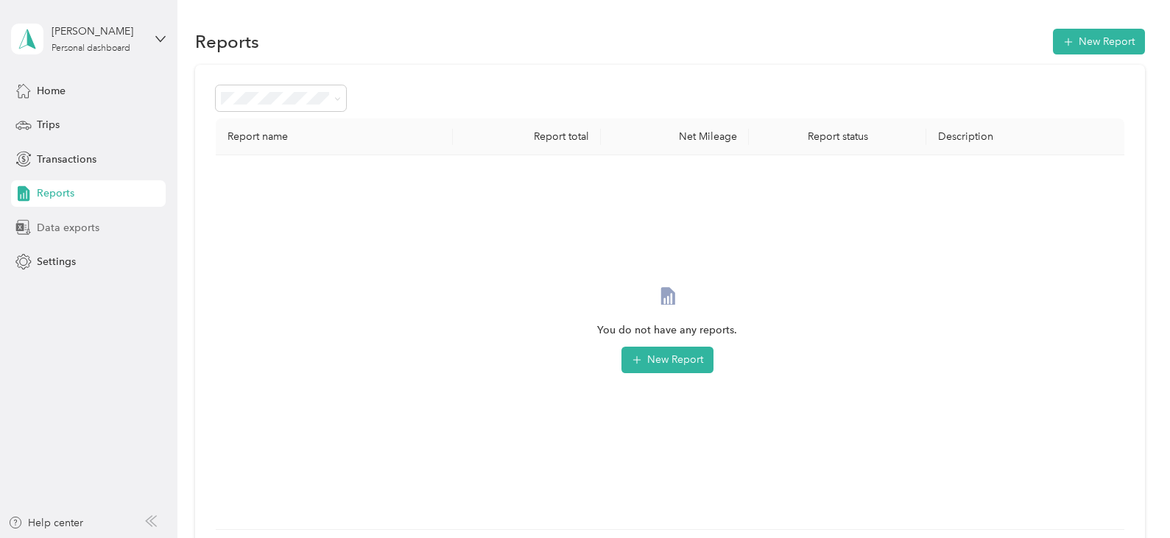
click at [61, 224] on span "Data exports" at bounding box center [68, 227] width 63 height 15
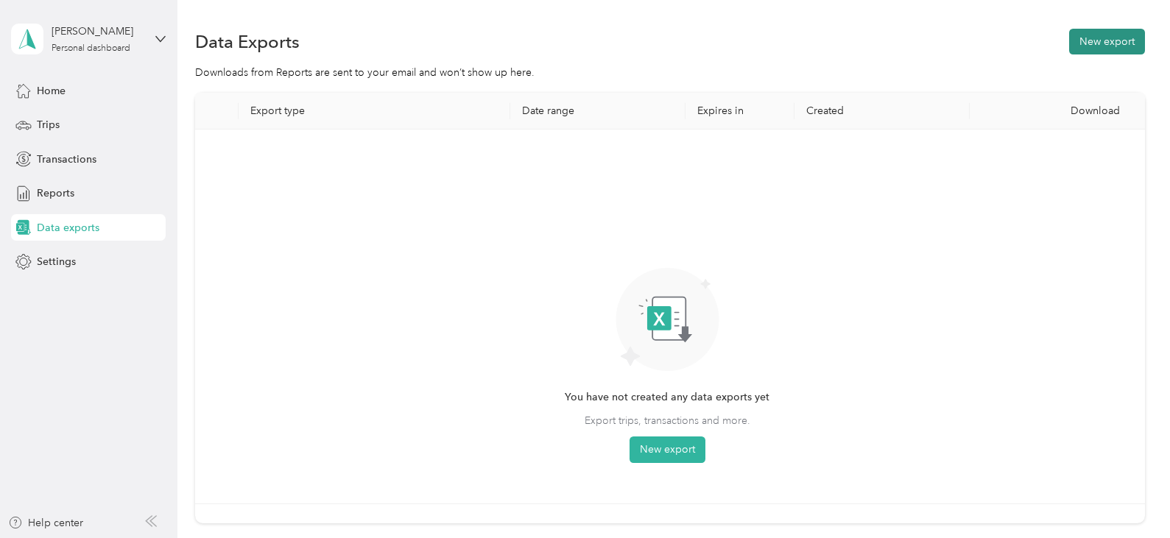
click at [1091, 42] on button "New export" at bounding box center [1107, 42] width 76 height 26
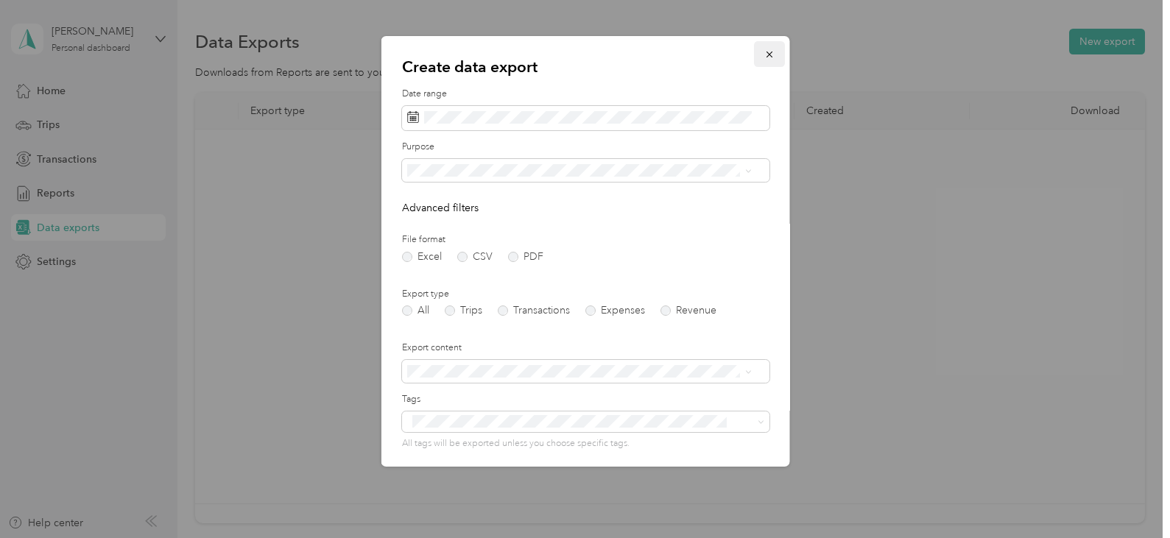
click at [763, 55] on icon "button" at bounding box center [768, 54] width 10 height 10
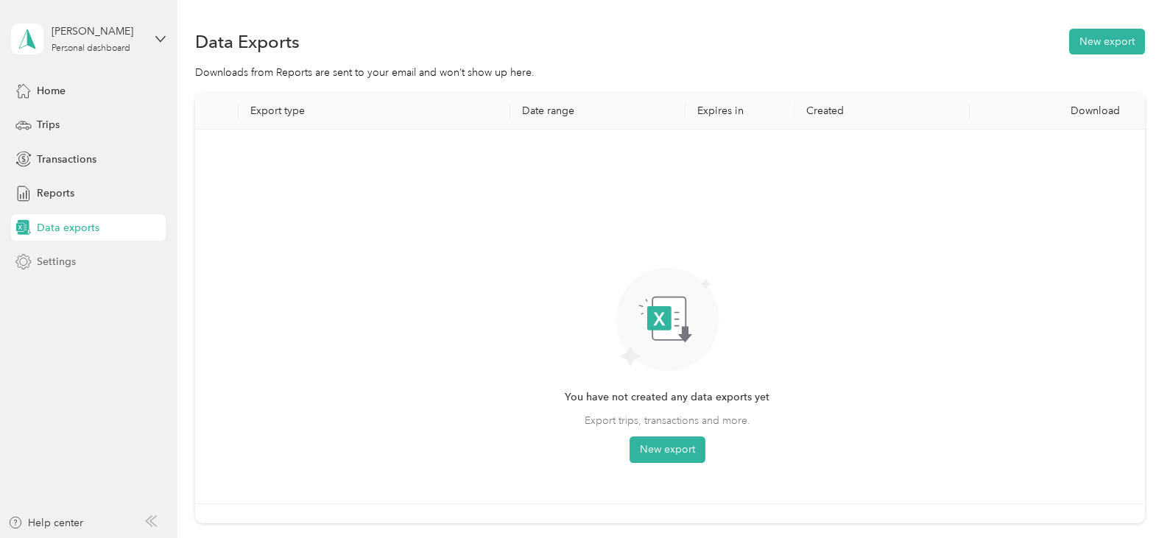
click at [58, 262] on span "Settings" at bounding box center [56, 261] width 39 height 15
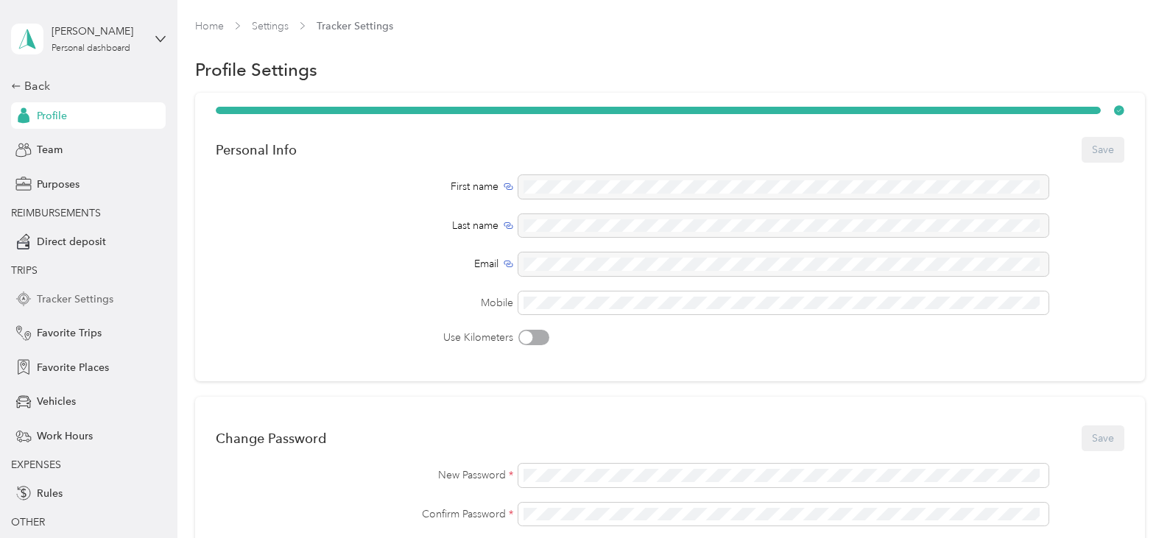
click at [77, 300] on span "Tracker Settings" at bounding box center [75, 299] width 77 height 15
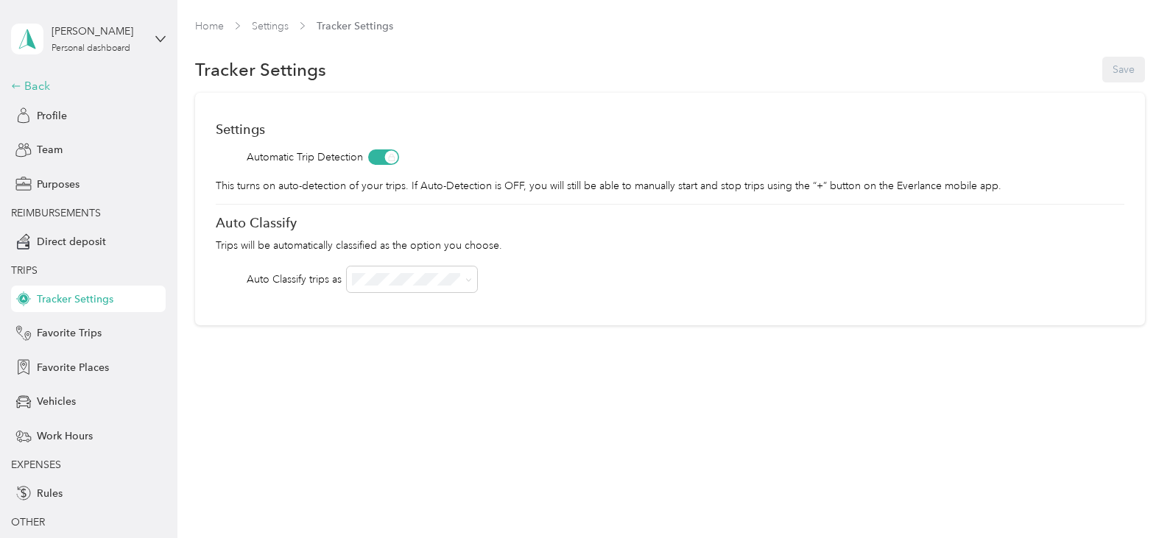
click at [16, 82] on div "Back" at bounding box center [84, 86] width 147 height 18
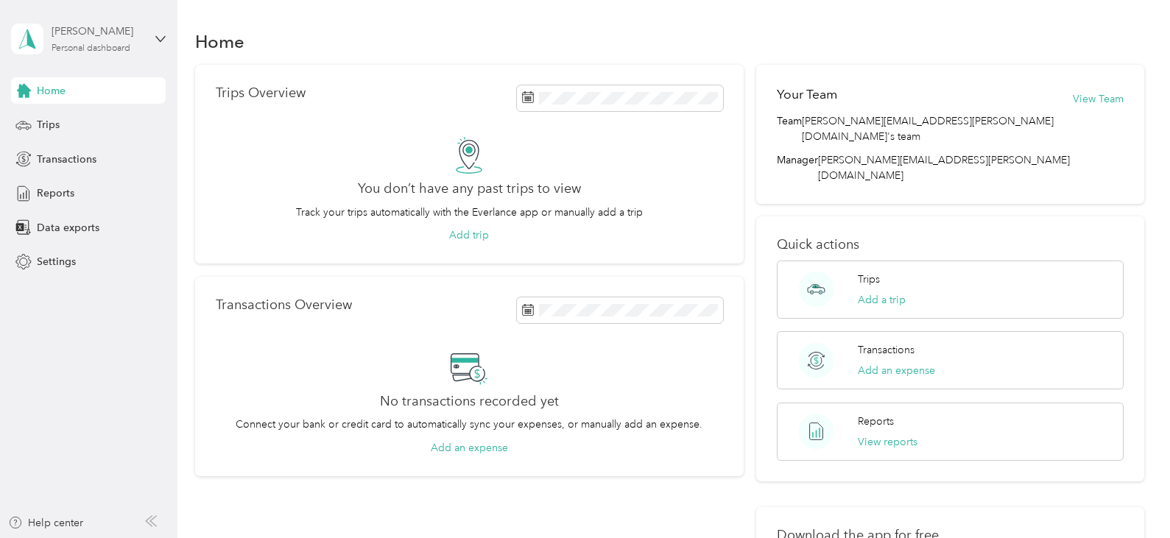
click at [80, 31] on div "[PERSON_NAME]" at bounding box center [98, 31] width 92 height 15
click at [59, 124] on div "Log out" at bounding box center [249, 121] width 456 height 26
